Goal: Register for event/course

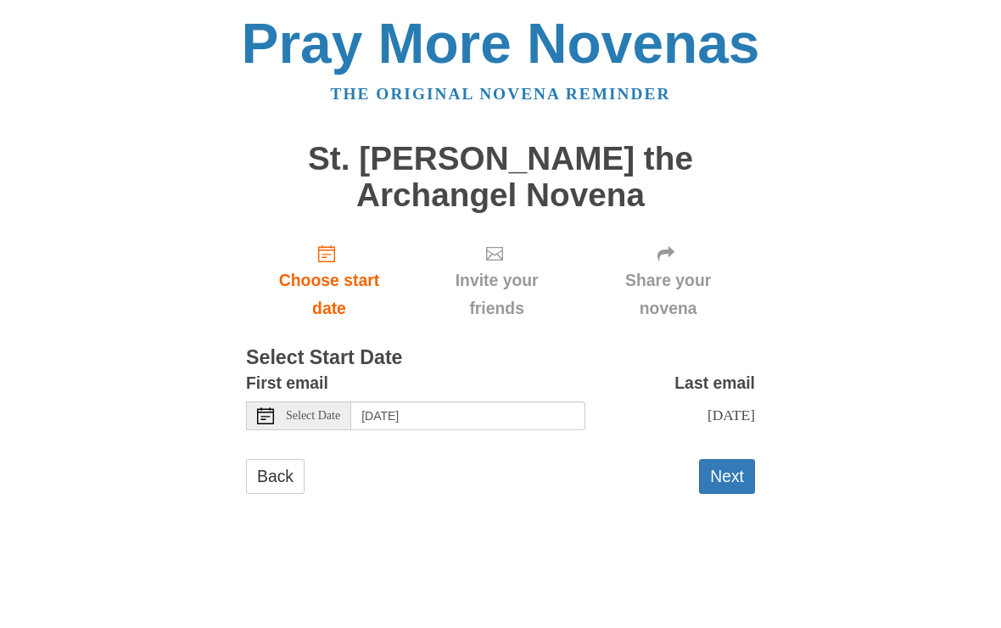
click at [728, 466] on button "Next" at bounding box center [727, 476] width 56 height 35
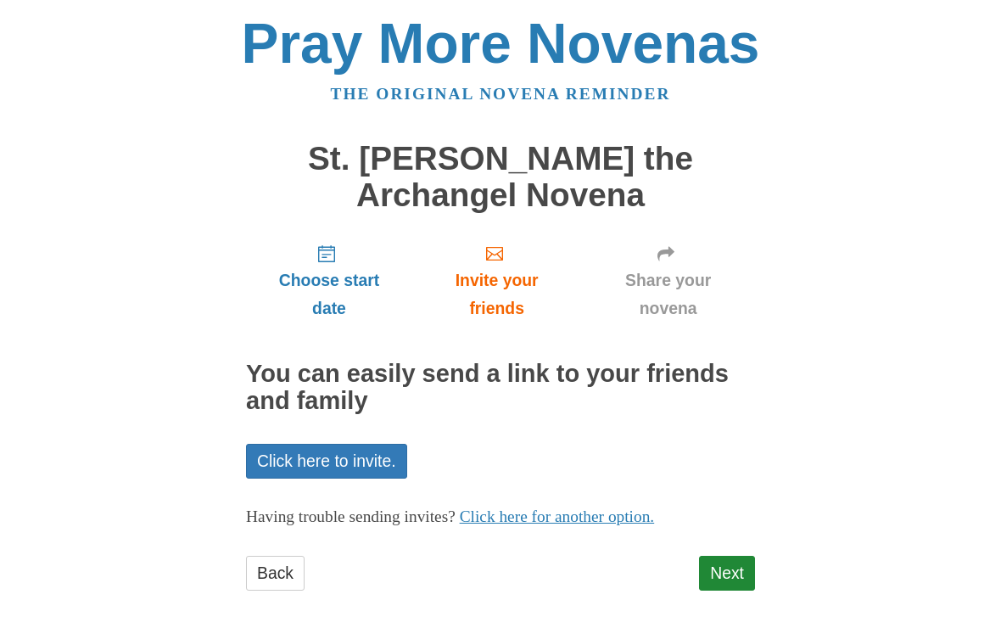
scroll to position [5, 0]
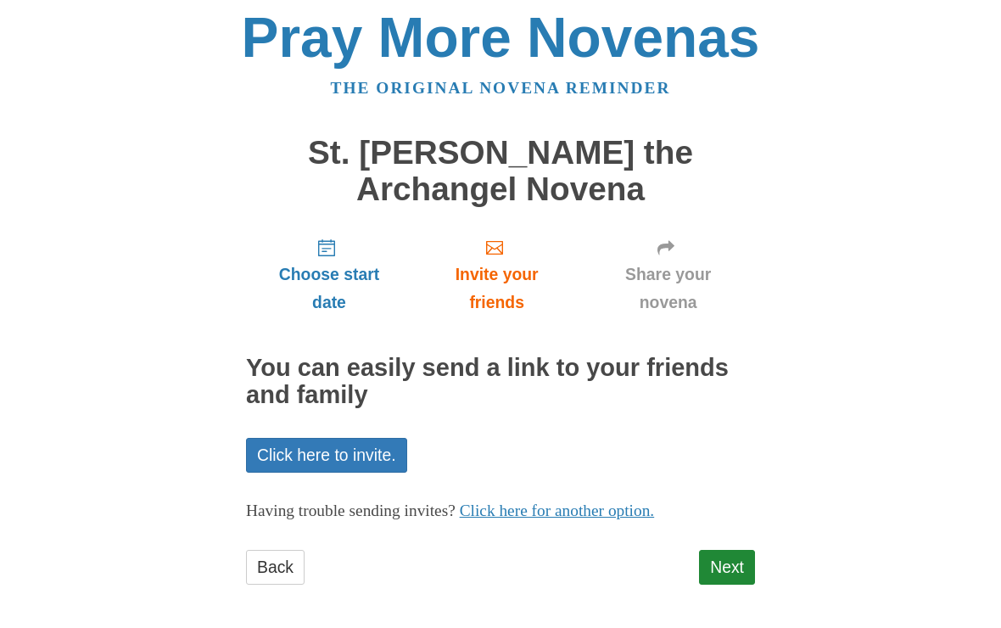
click at [731, 560] on link "Next" at bounding box center [727, 567] width 56 height 35
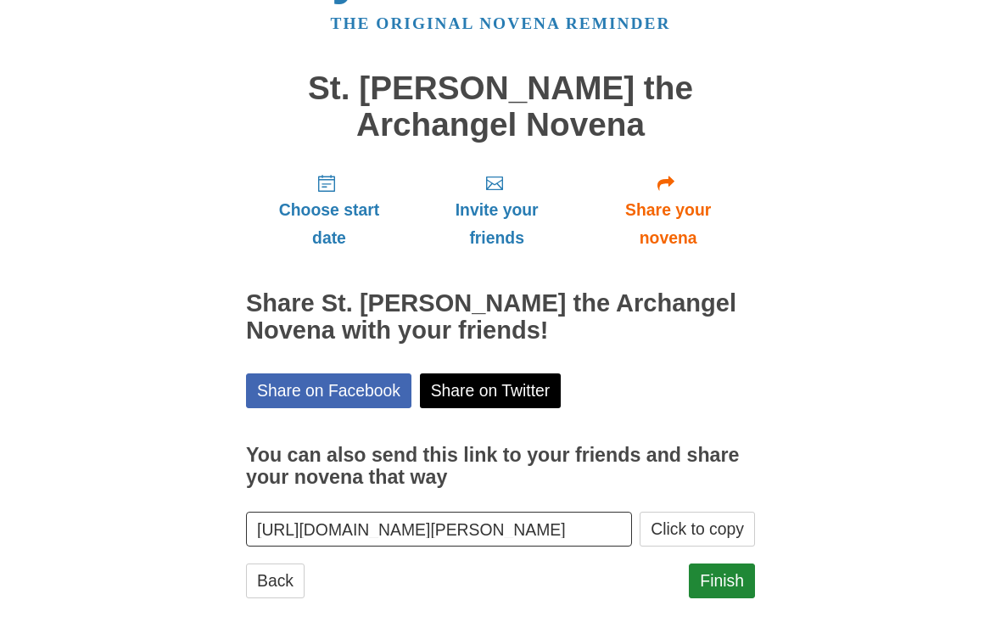
scroll to position [53, 0]
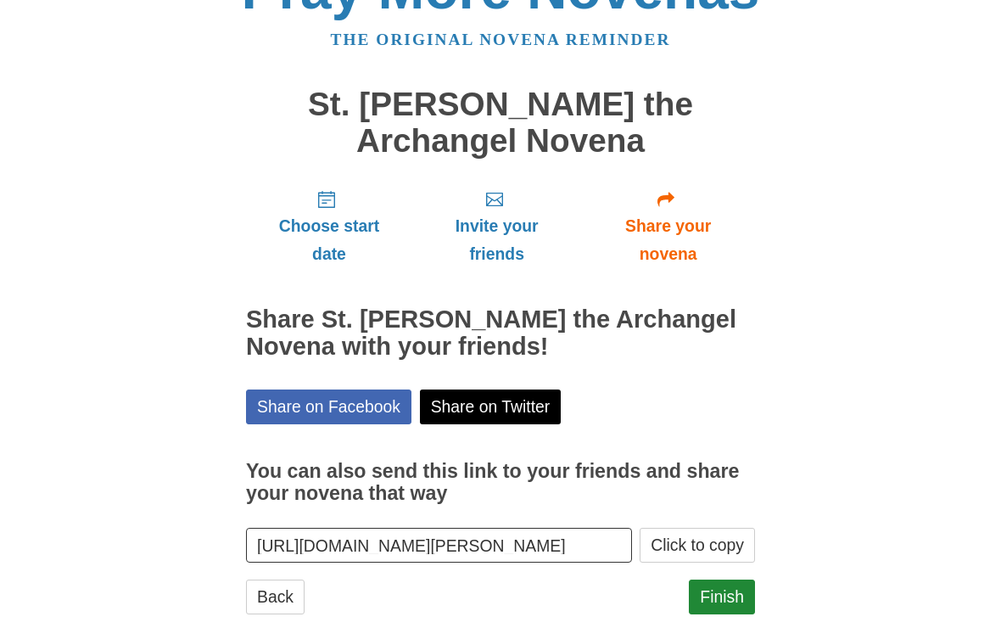
click at [720, 590] on link "Finish" at bounding box center [722, 597] width 66 height 35
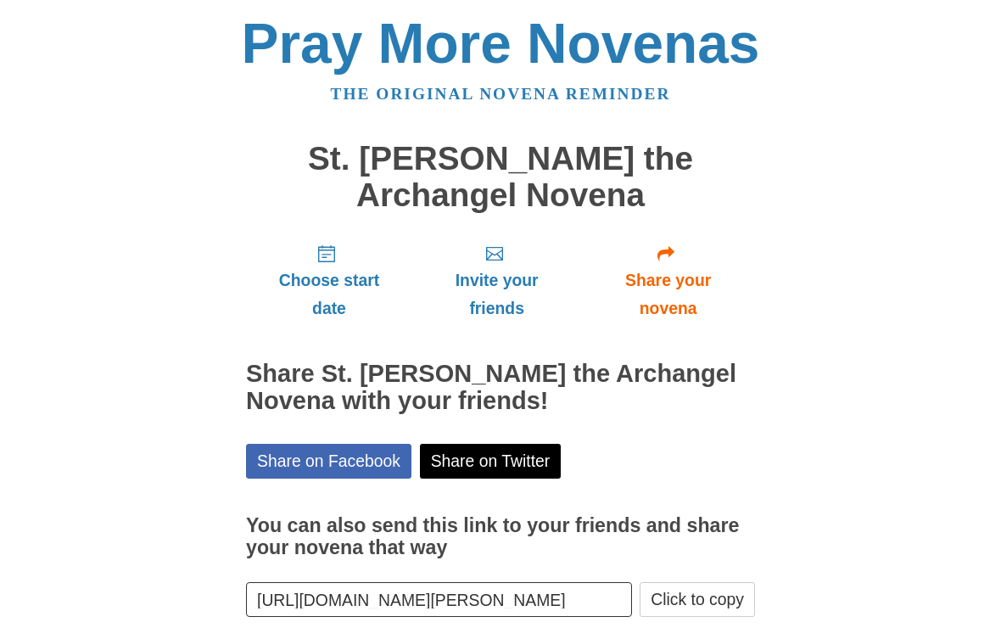
click at [397, 449] on link "Share on Facebook" at bounding box center [328, 461] width 165 height 35
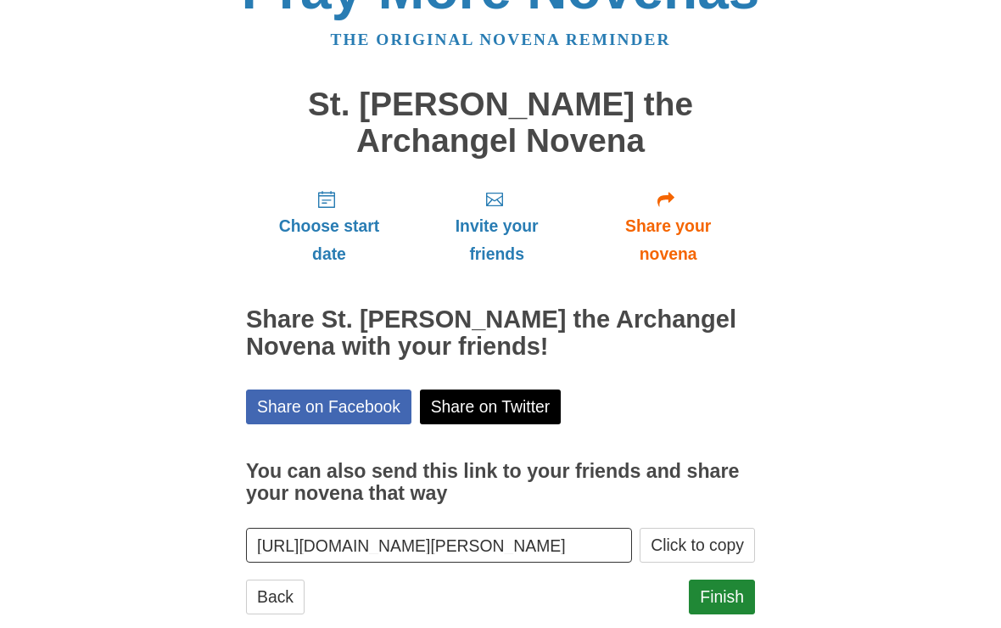
scroll to position [53, 0]
click at [702, 537] on button "Click to copy" at bounding box center [697, 545] width 115 height 35
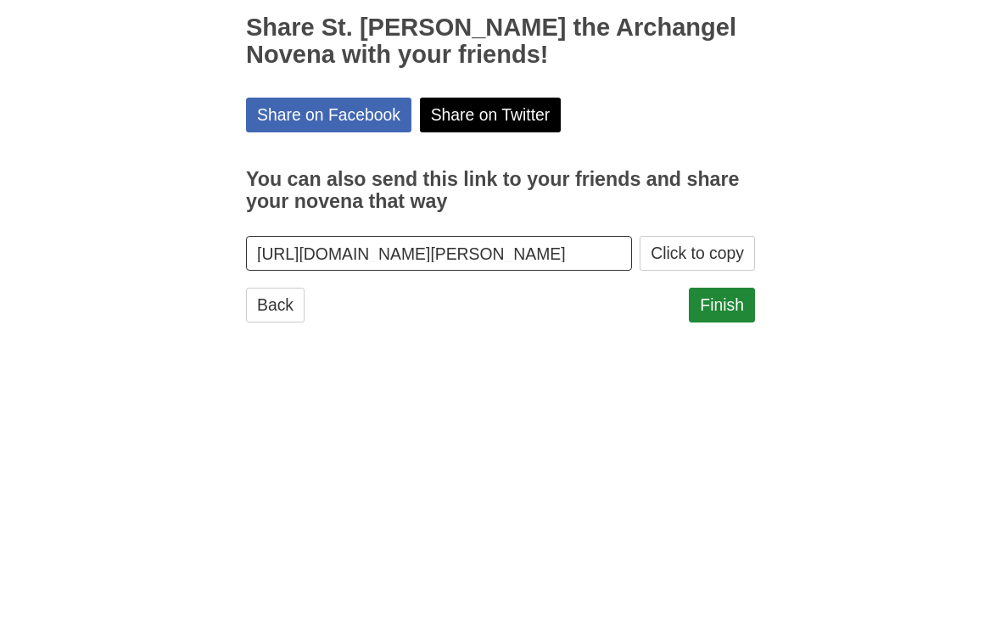
scroll to position [82, 0]
